Goal: Information Seeking & Learning: Learn about a topic

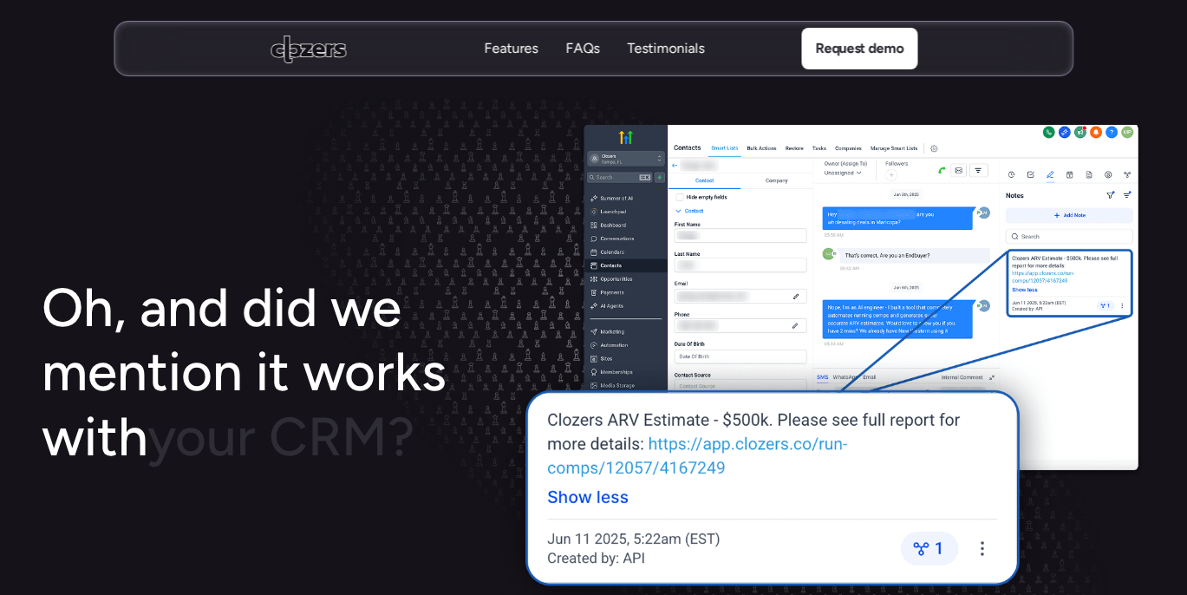
scroll to position [2862, 0]
click at [720, 445] on img at bounding box center [816, 372] width 660 height 495
drag, startPoint x: 720, startPoint y: 445, endPoint x: 651, endPoint y: 472, distance: 73.6
click at [651, 472] on img at bounding box center [816, 372] width 660 height 495
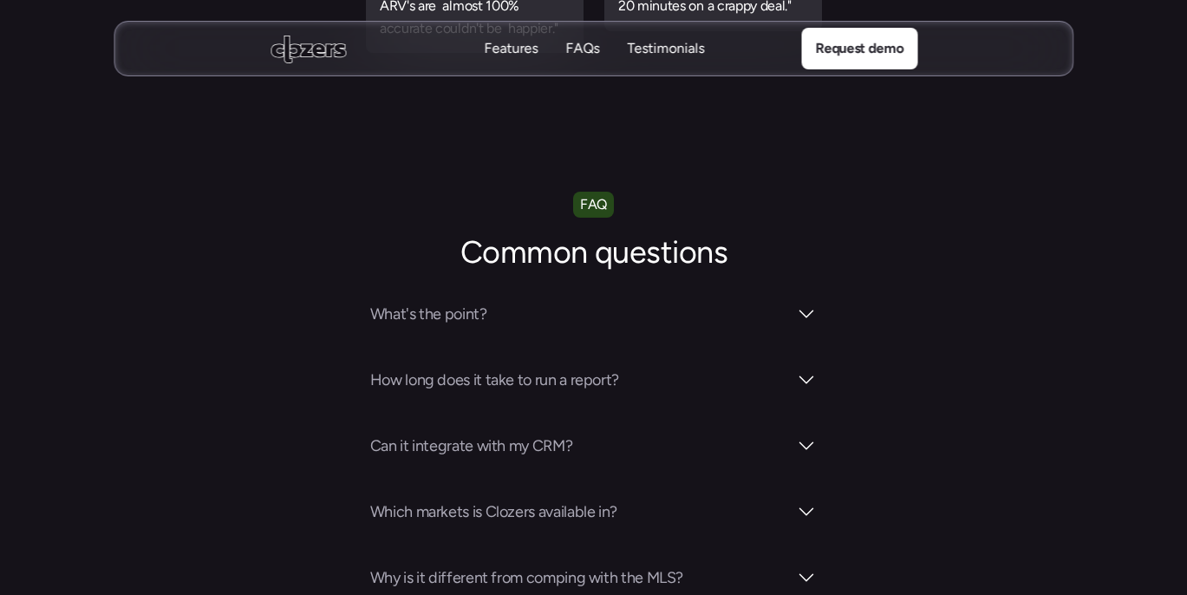
scroll to position [5984, 0]
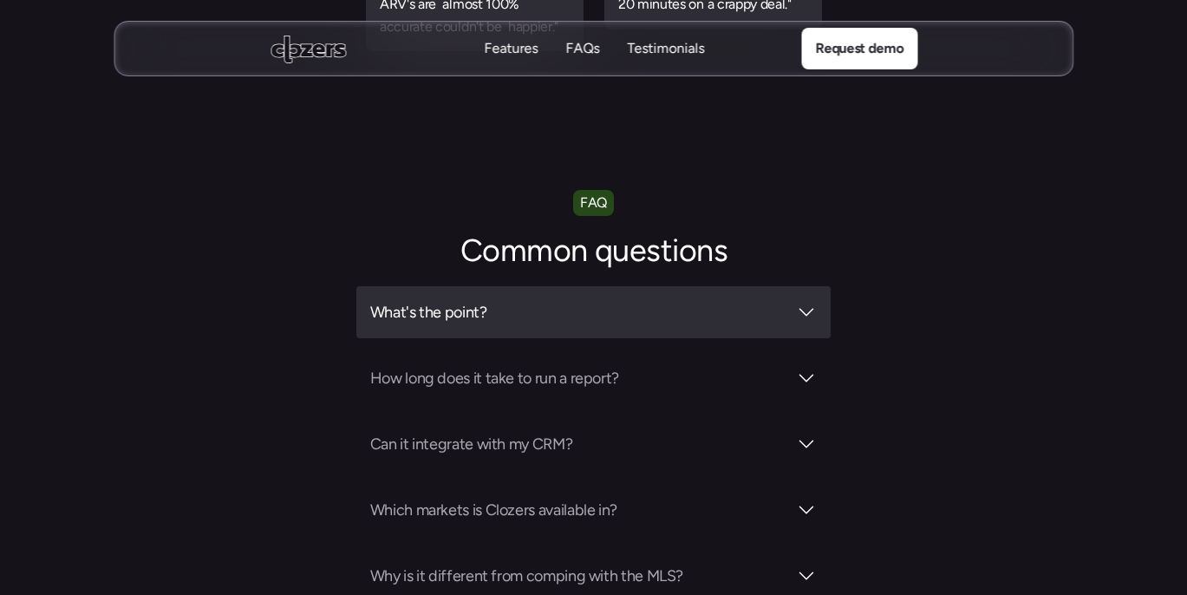
click at [774, 300] on h3 "What's the point?" at bounding box center [579, 312] width 418 height 24
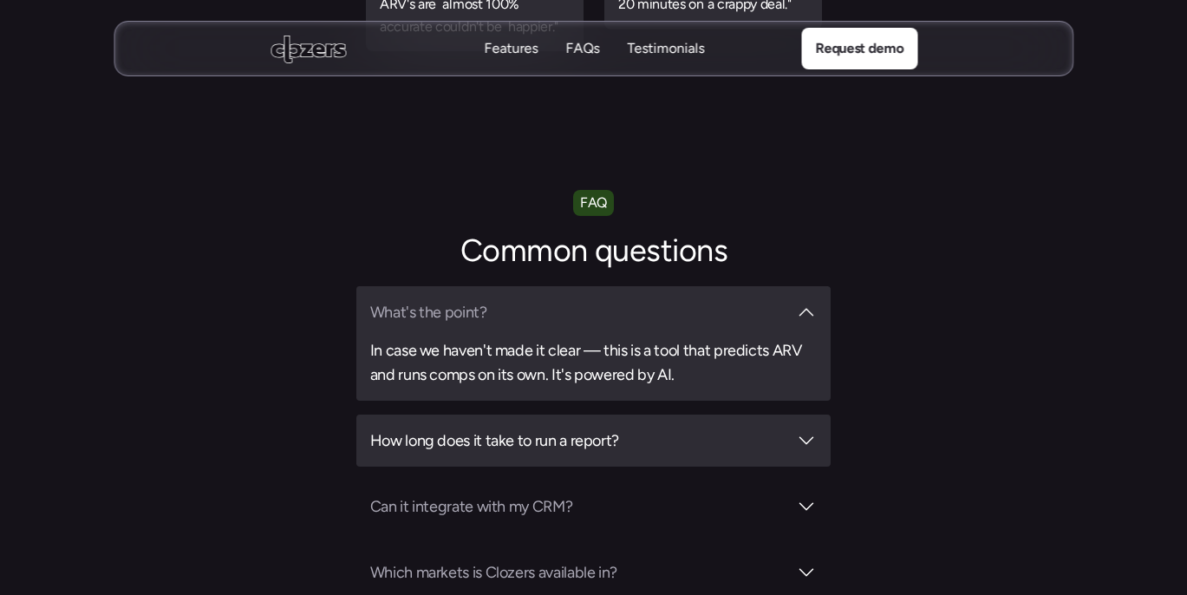
click at [808, 430] on div at bounding box center [806, 440] width 21 height 21
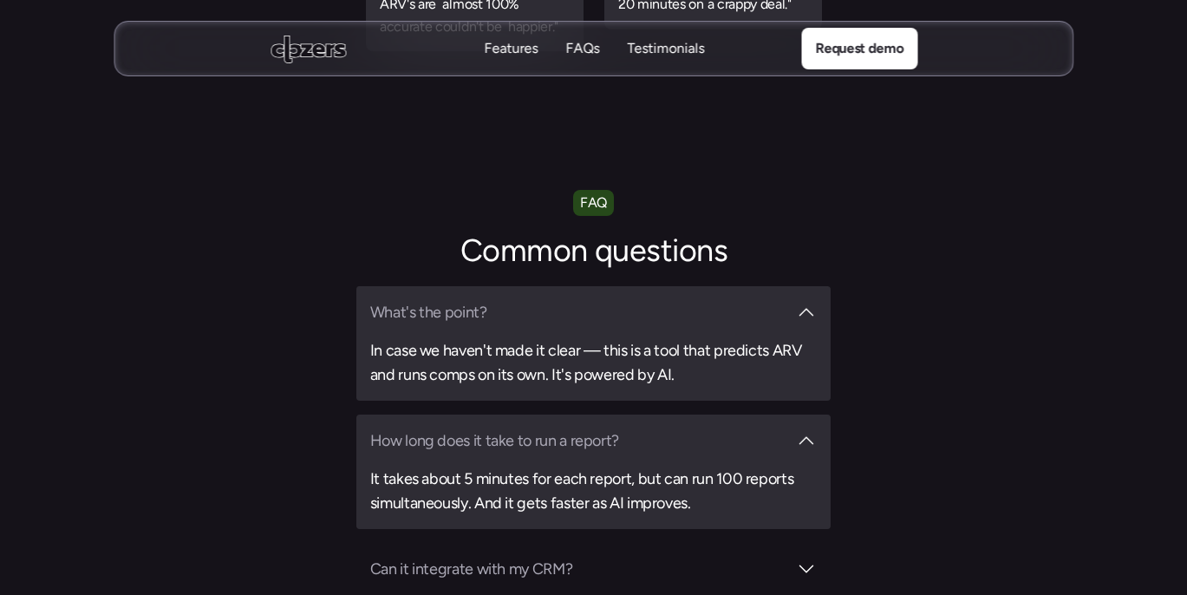
scroll to position [6071, 0]
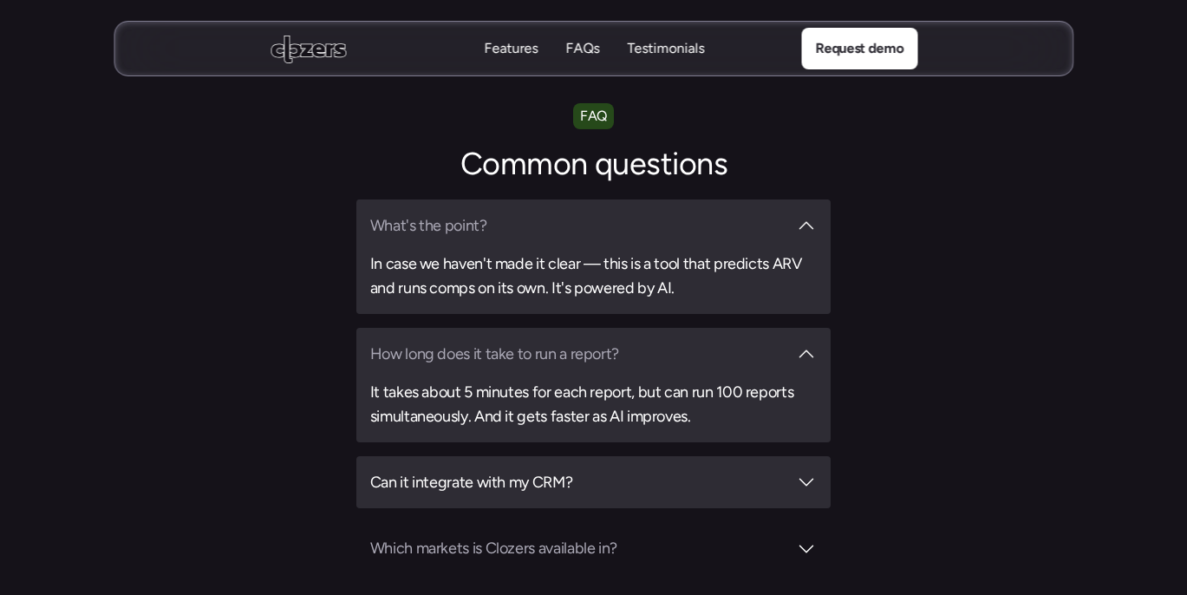
click at [800, 472] on div at bounding box center [806, 482] width 21 height 21
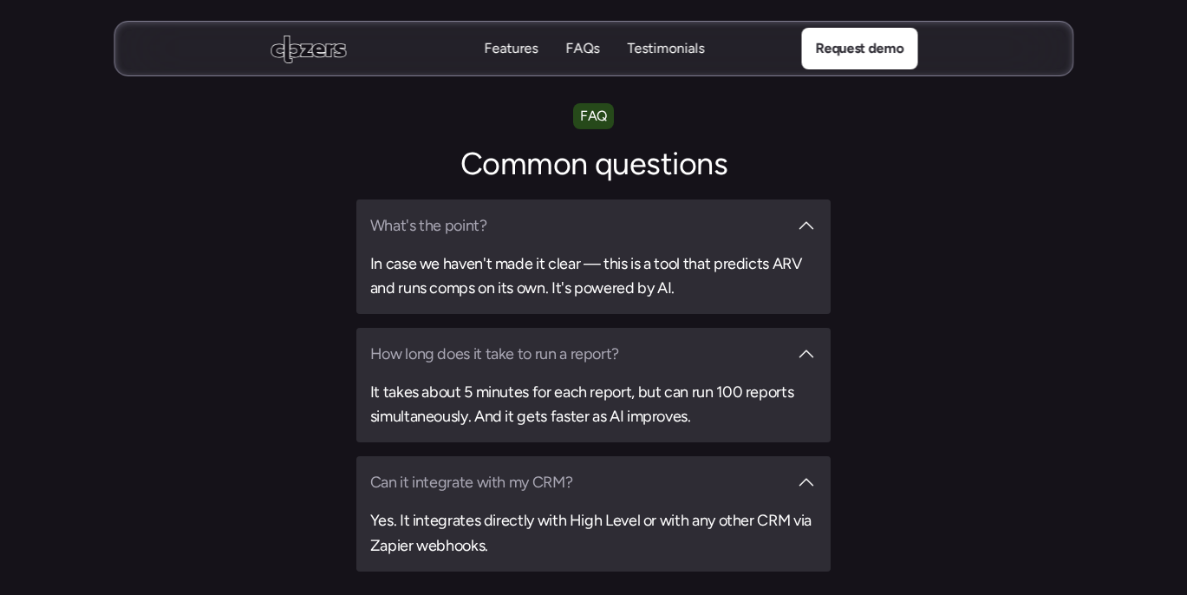
scroll to position [6158, 0]
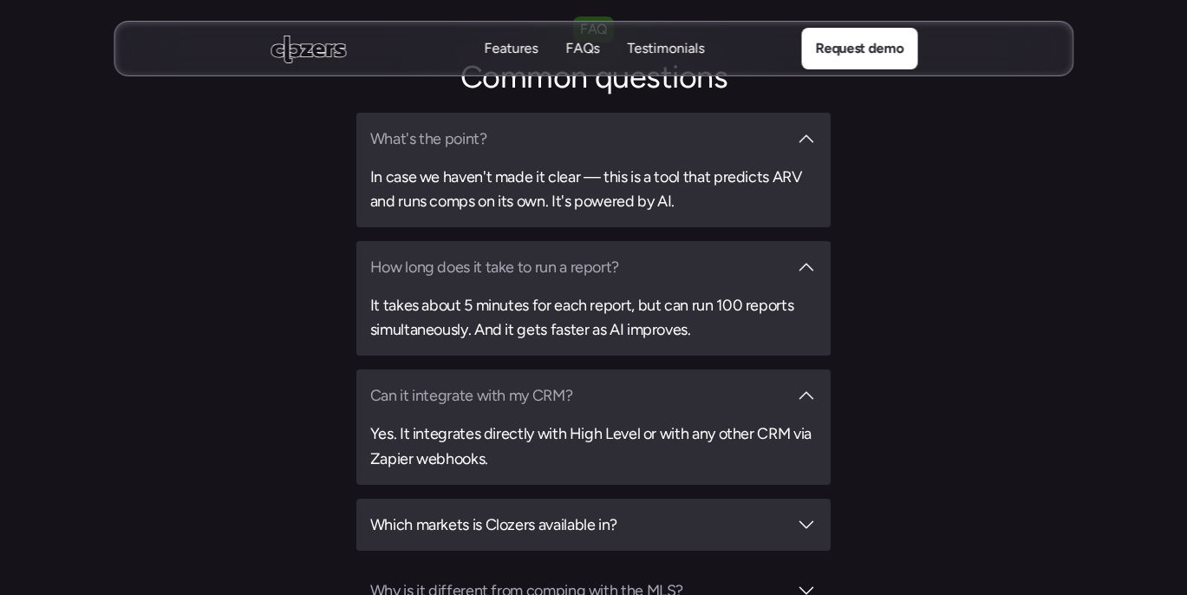
click at [788, 513] on div "Which markets is Clozers available in?" at bounding box center [594, 525] width 448 height 24
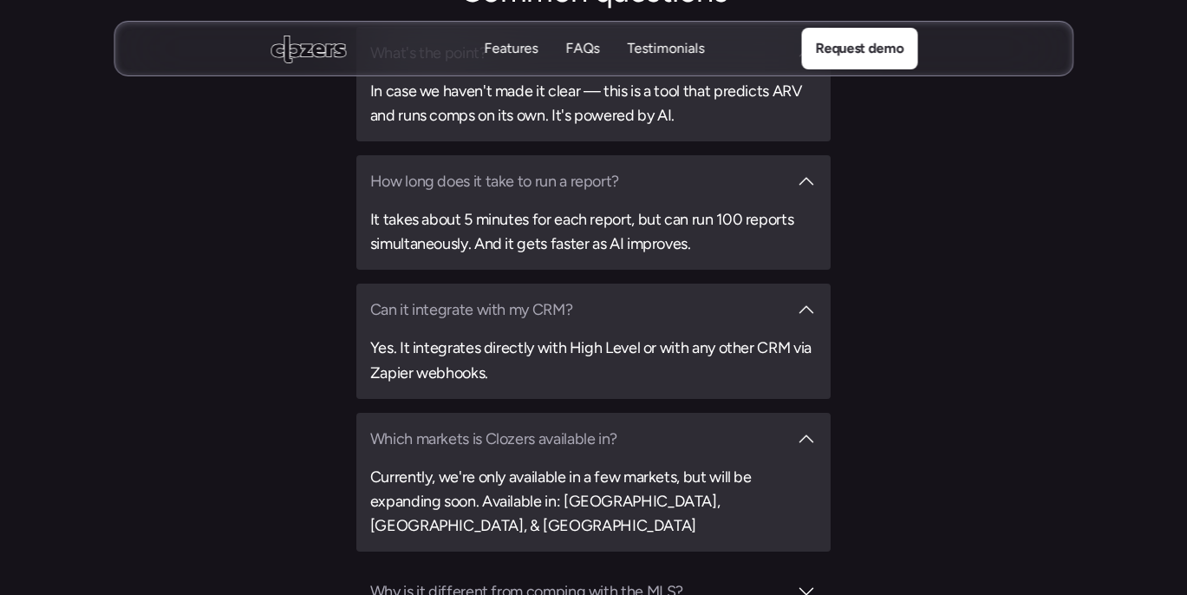
scroll to position [6331, 0]
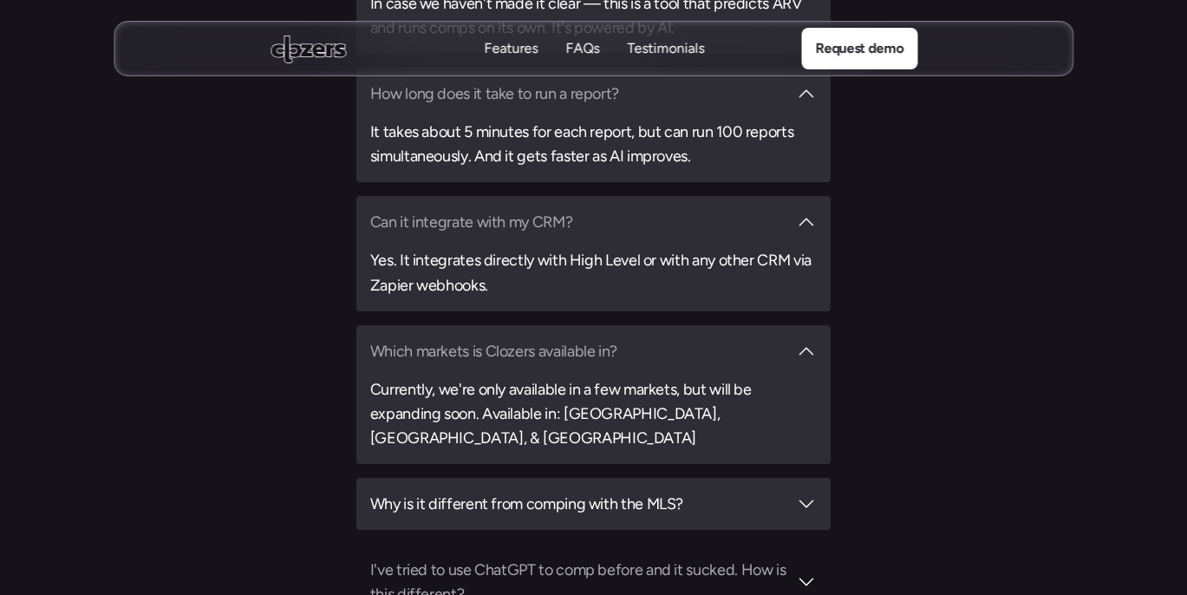
click at [807, 493] on div at bounding box center [806, 503] width 21 height 21
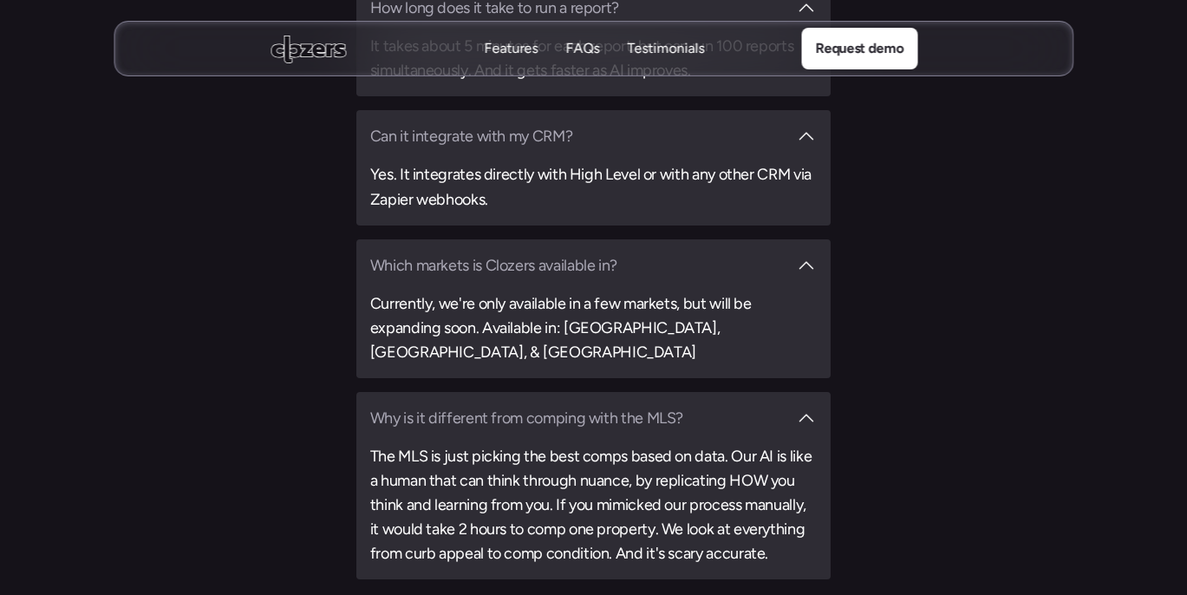
scroll to position [6504, 0]
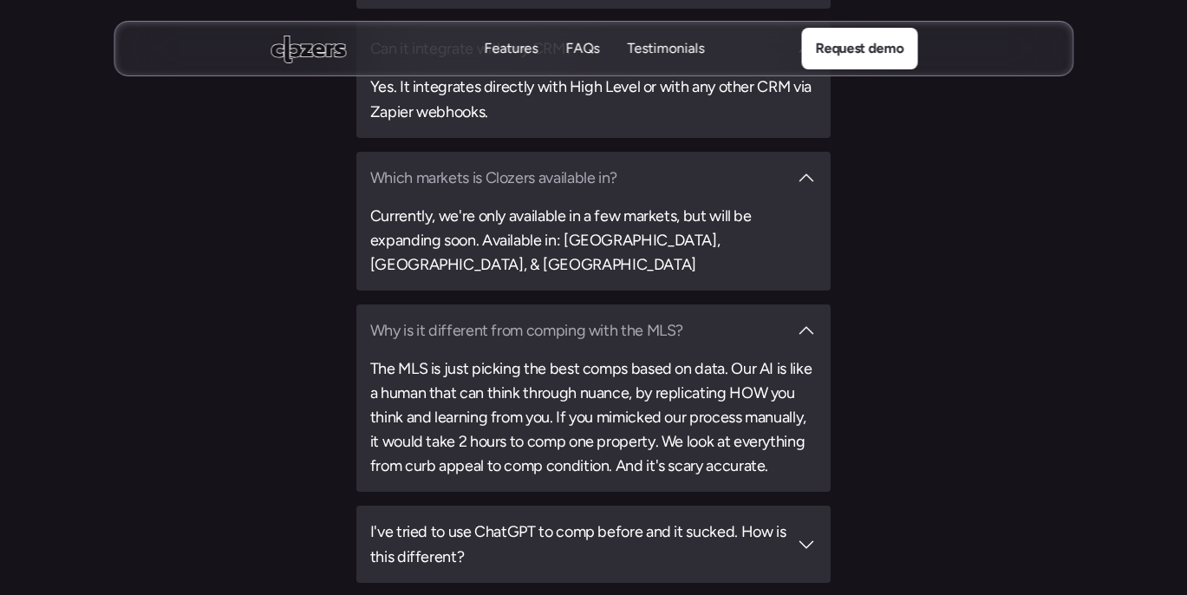
click at [813, 534] on div at bounding box center [806, 544] width 21 height 21
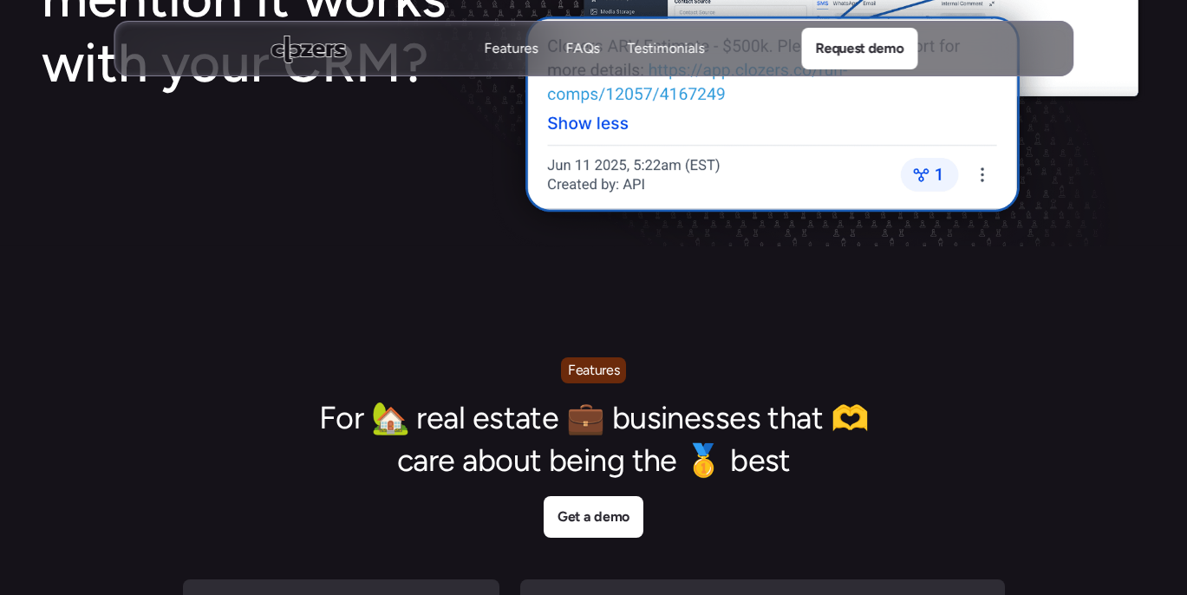
scroll to position [3608, 0]
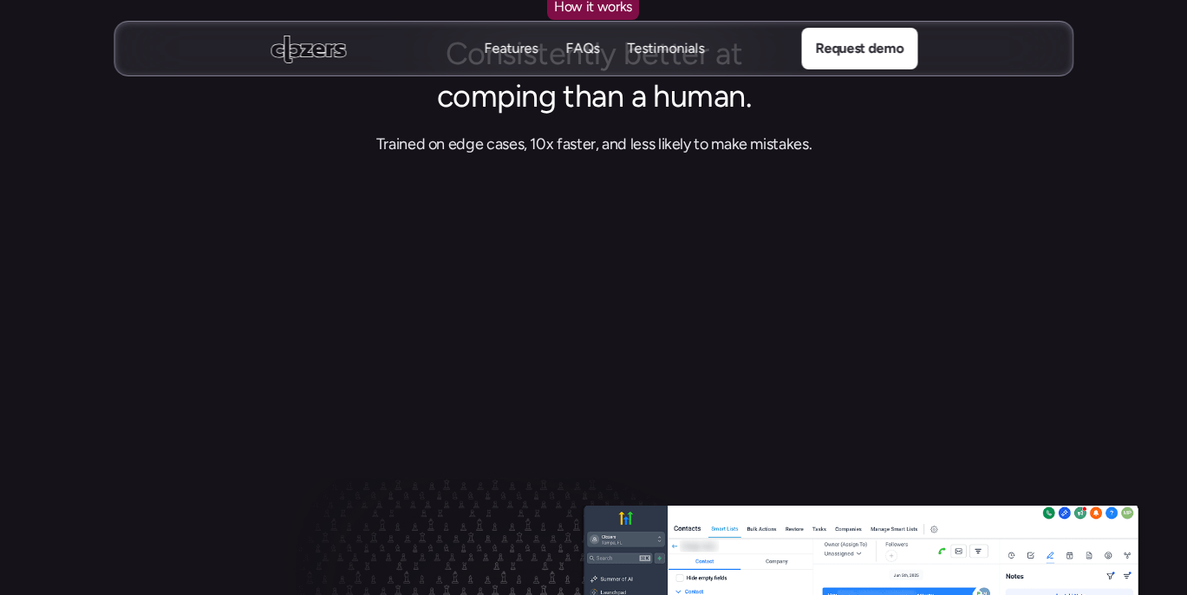
drag, startPoint x: 1006, startPoint y: 500, endPoint x: 1055, endPoint y: -15, distance: 517.5
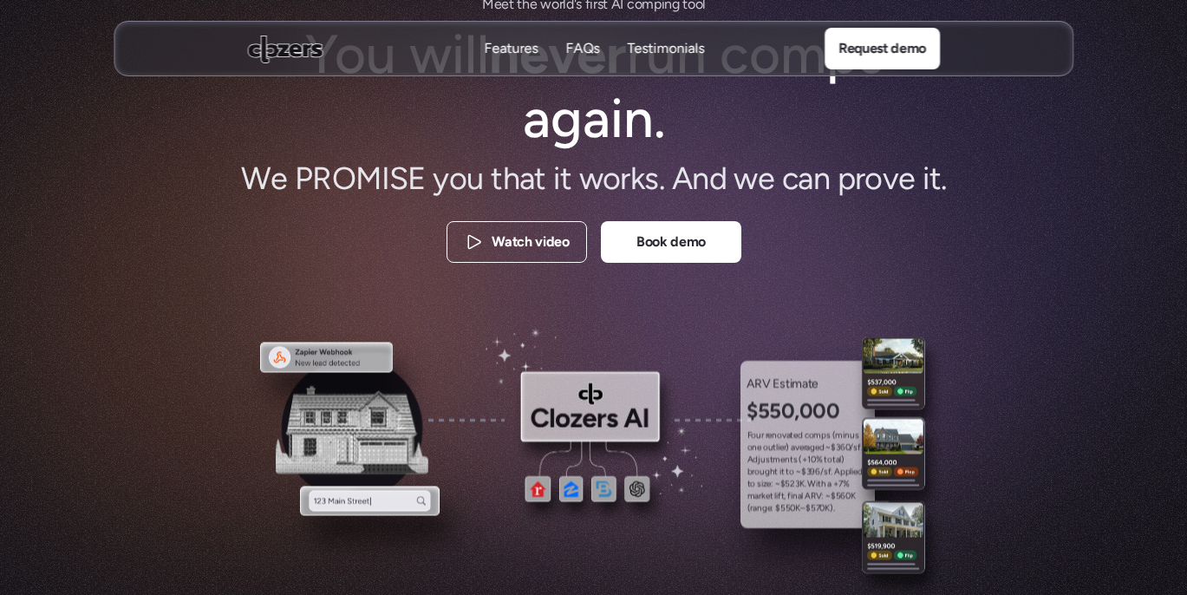
scroll to position [0, 13]
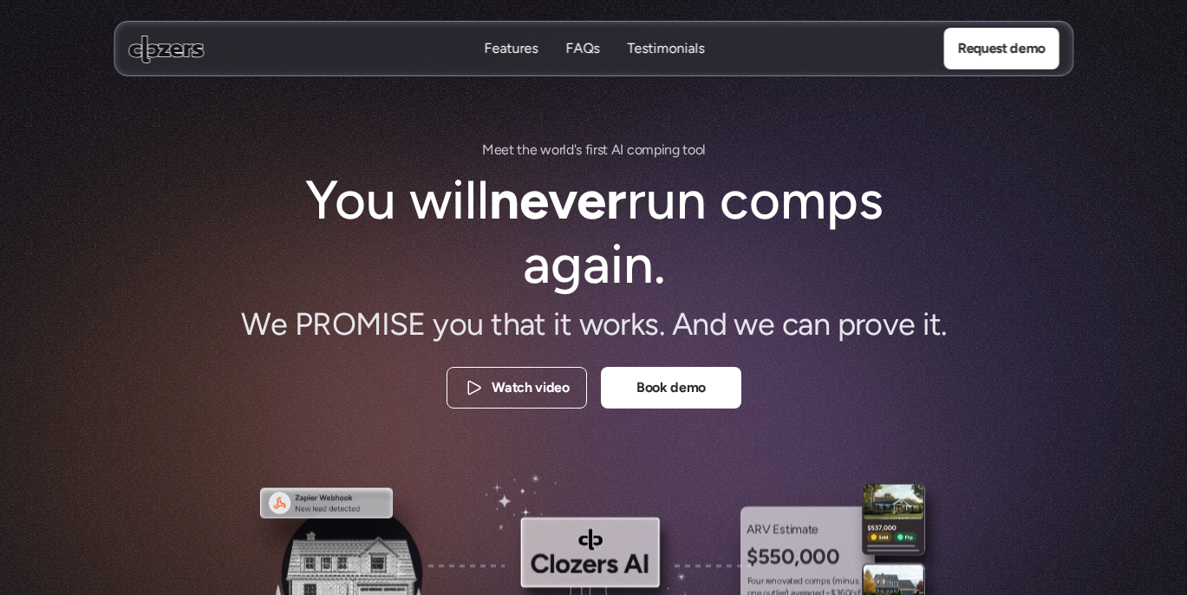
drag, startPoint x: 1051, startPoint y: 311, endPoint x: 1160, endPoint y: -106, distance: 431.2
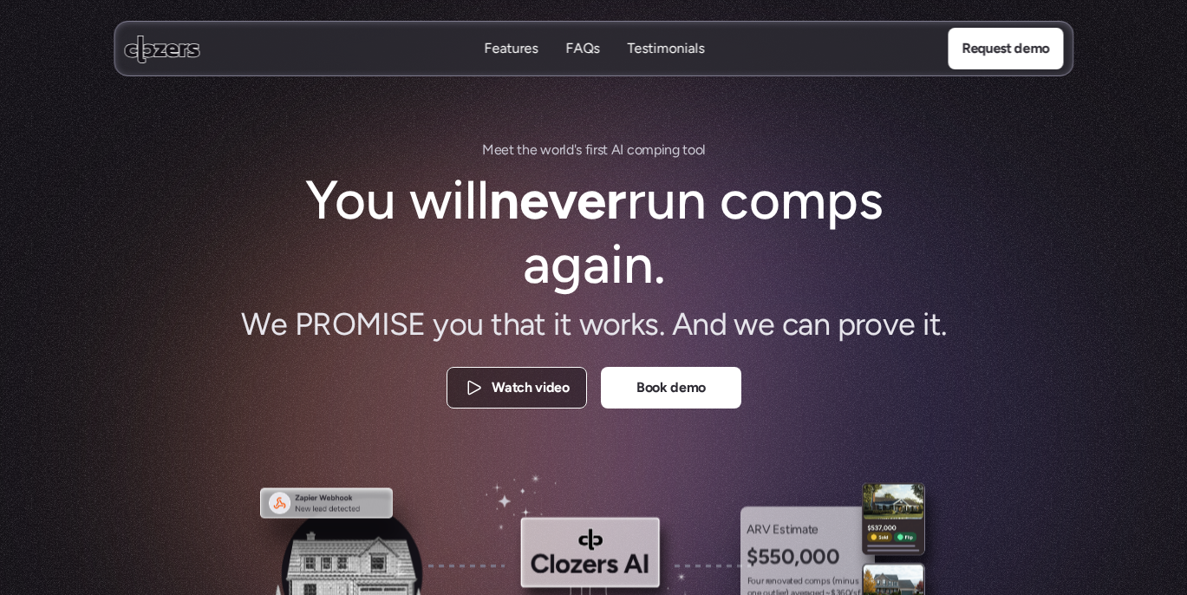
click at [501, 382] on p "Watch video" at bounding box center [530, 388] width 77 height 23
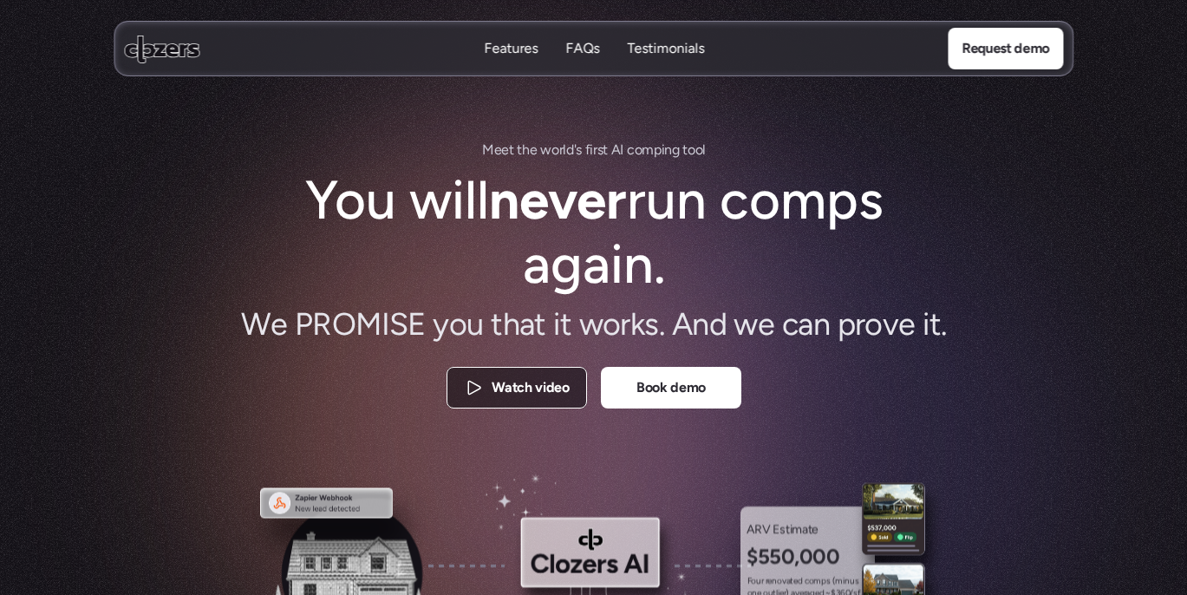
scroll to position [0, 0]
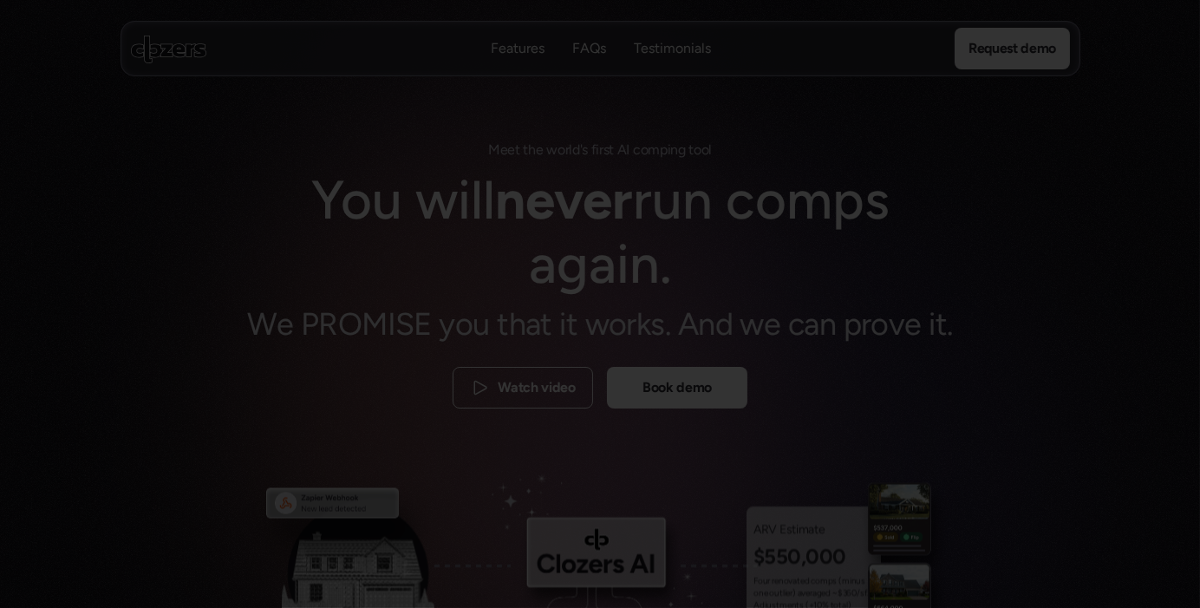
click at [114, 184] on div at bounding box center [600, 304] width 1200 height 608
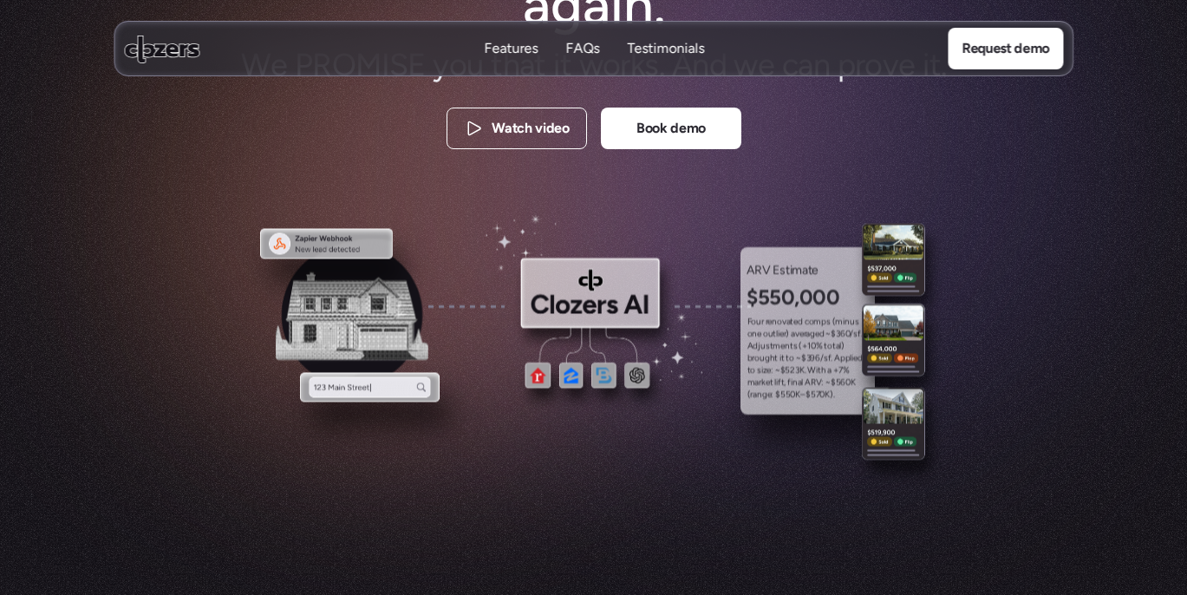
scroll to position [260, 0]
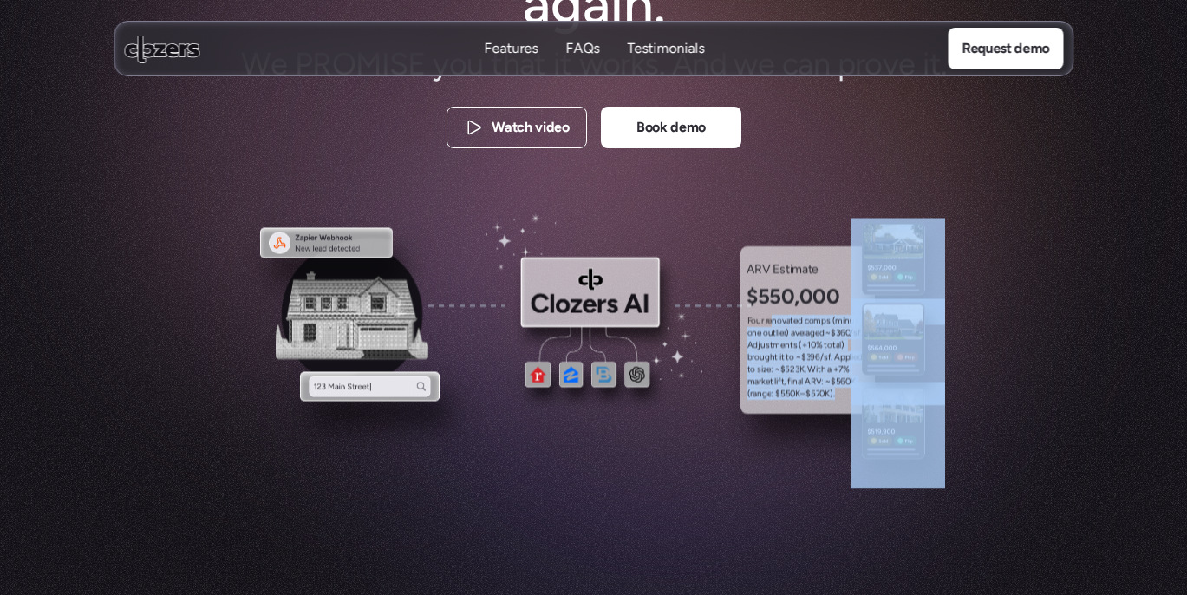
drag, startPoint x: 773, startPoint y: 313, endPoint x: 823, endPoint y: 313, distance: 50.3
click at [896, 313] on div "ARV Estimate $550,000 F o u r r e n o v a t e d c o m p s ( m i n u s o n e o u…" at bounding box center [594, 336] width 702 height 318
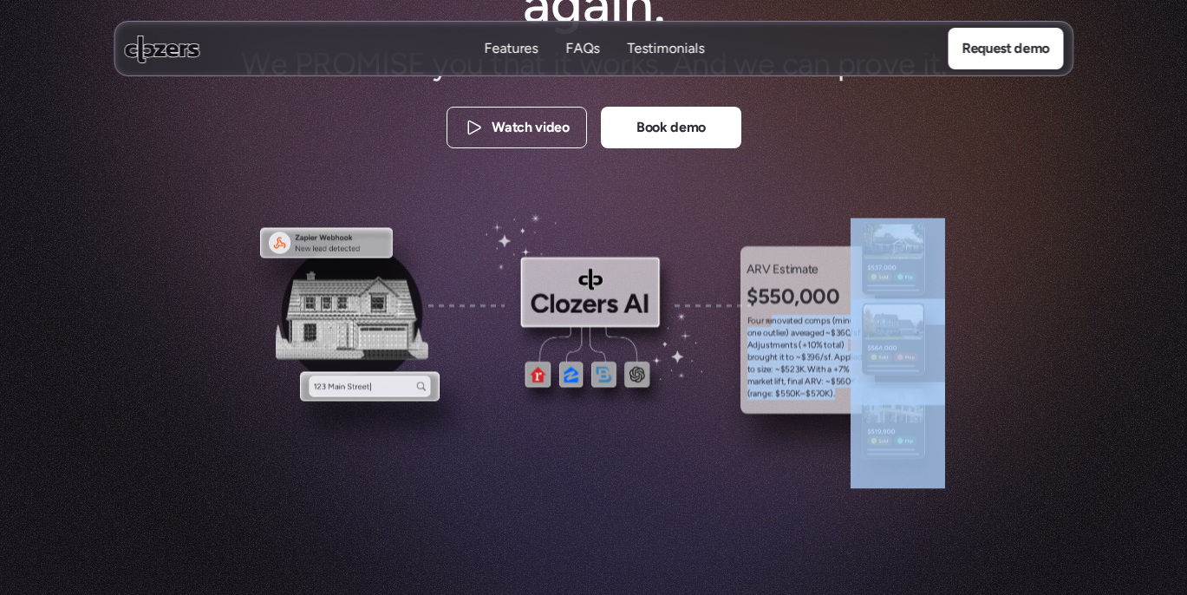
click at [330, 313] on img at bounding box center [352, 313] width 153 height 143
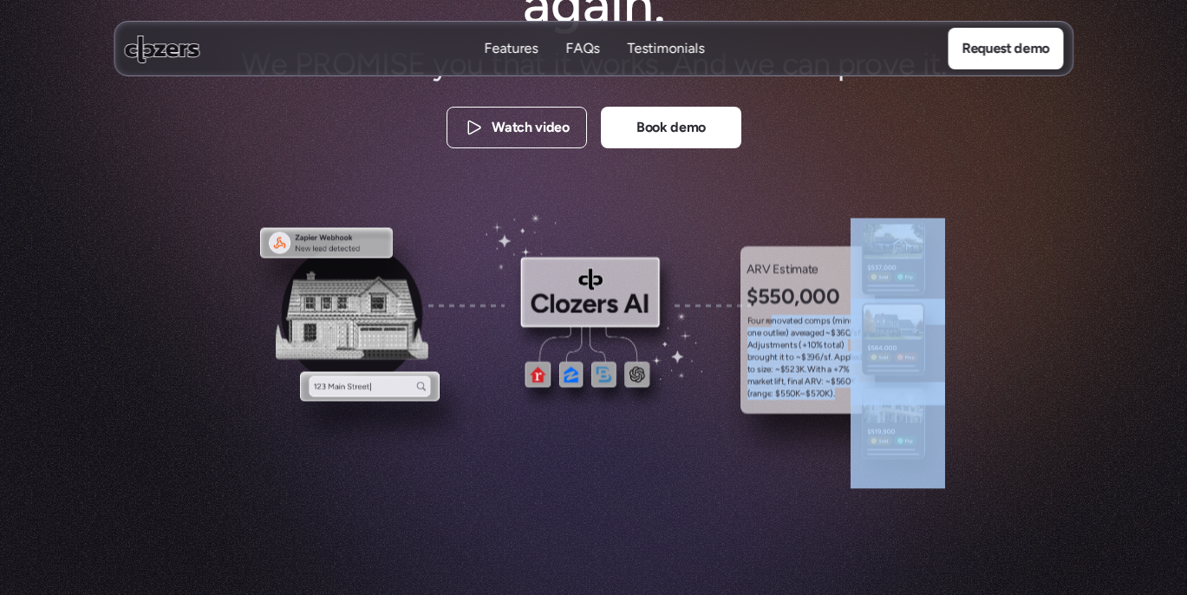
click at [634, 270] on img at bounding box center [594, 312] width 217 height 199
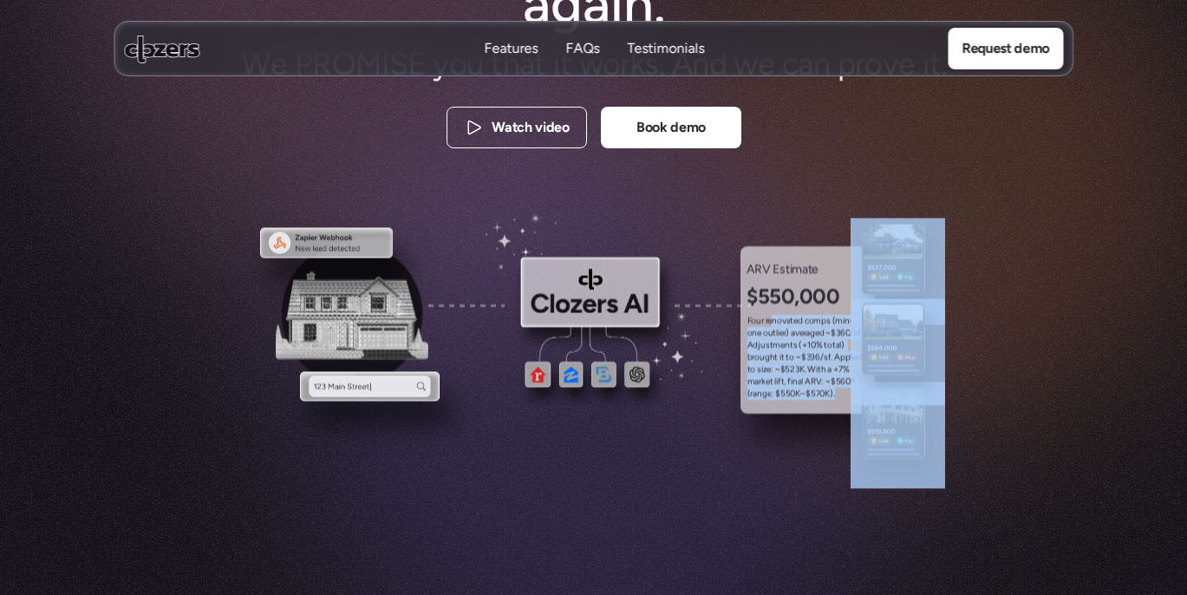
click at [891, 268] on img at bounding box center [899, 271] width 97 height 107
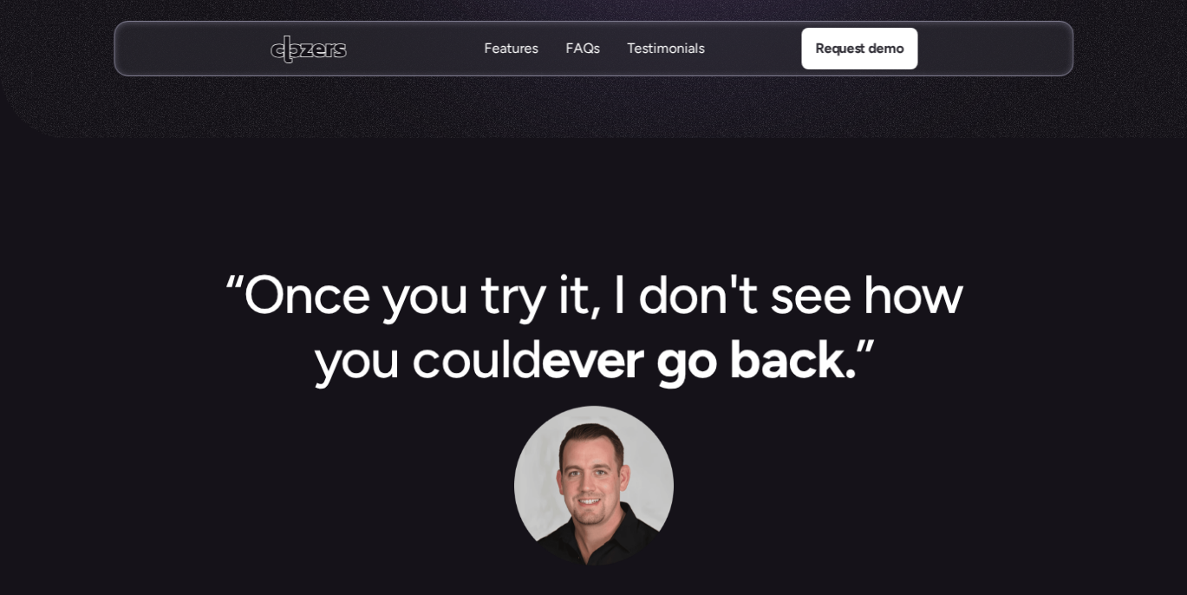
scroll to position [954, 0]
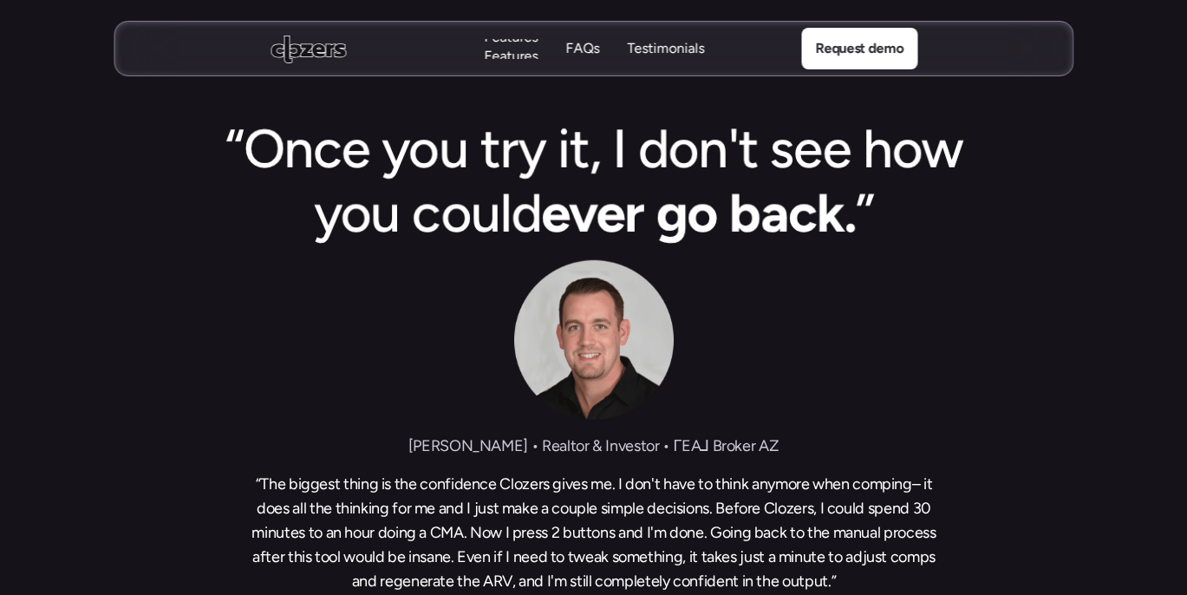
click at [521, 54] on p "Features" at bounding box center [511, 56] width 54 height 19
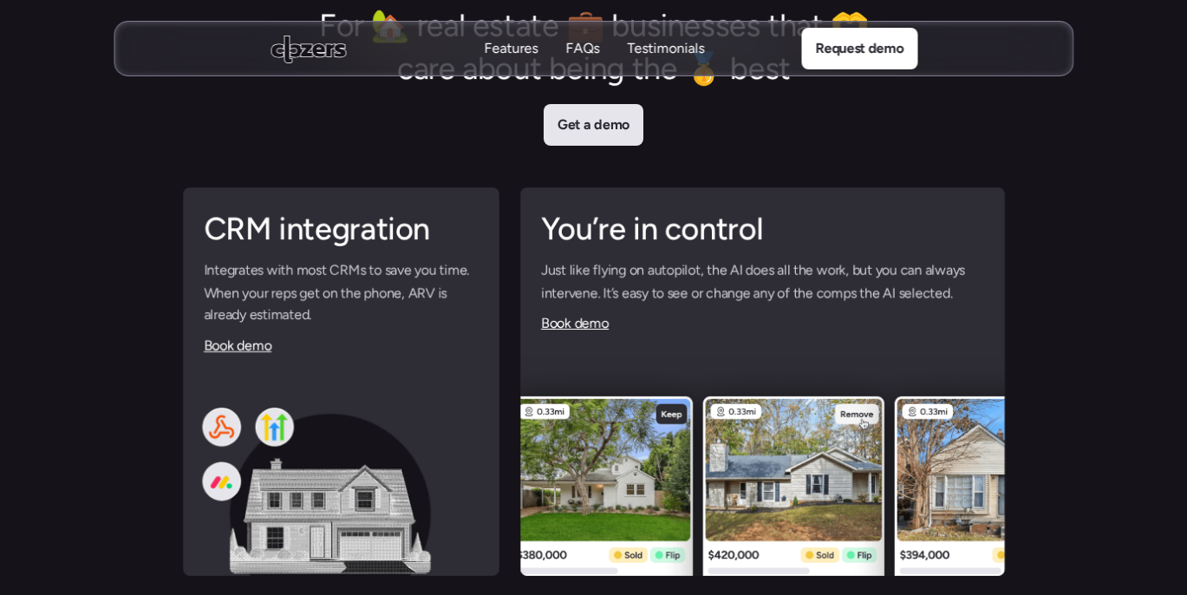
scroll to position [4119, 0]
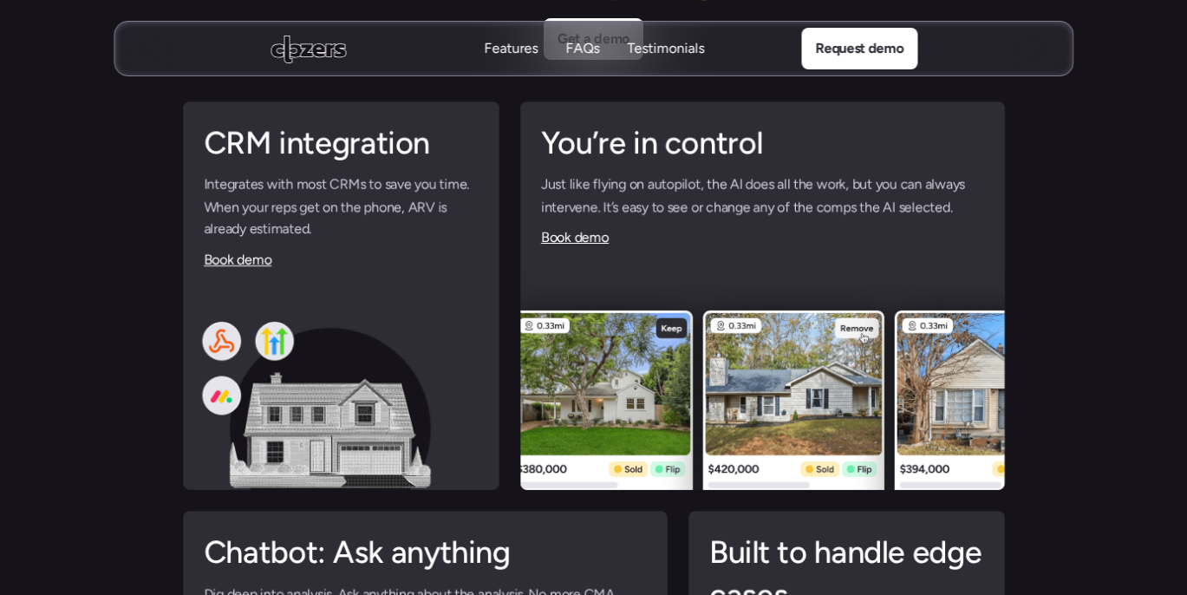
scroll to position [4292, 0]
